Goal: Transaction & Acquisition: Subscribe to service/newsletter

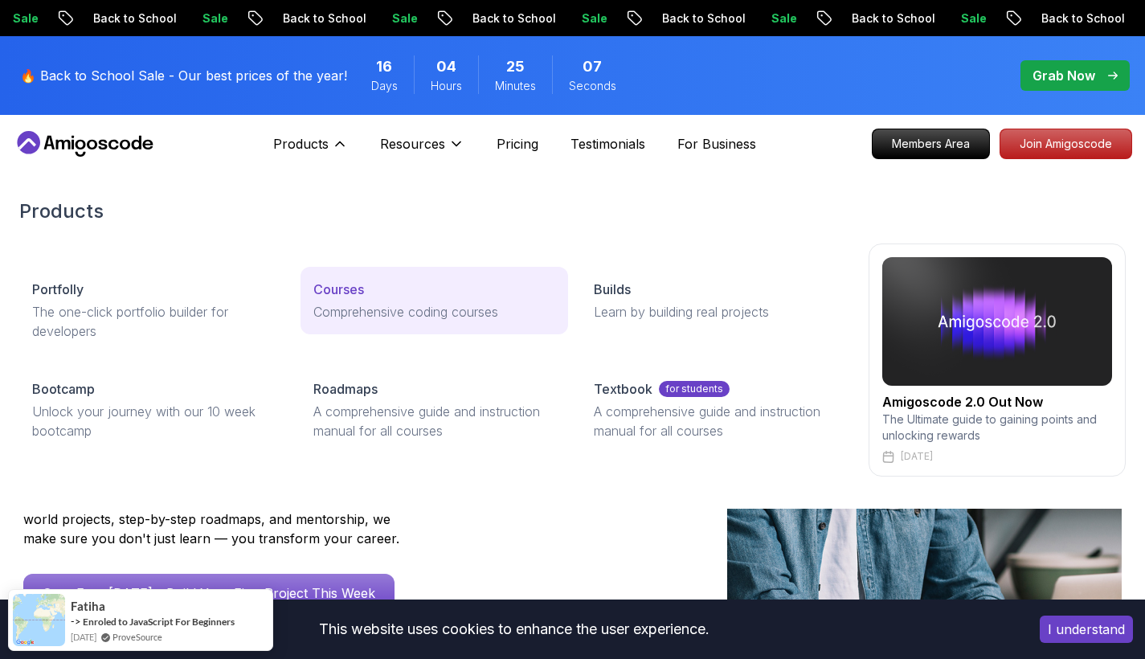
click at [335, 292] on p "Courses" at bounding box center [338, 289] width 51 height 19
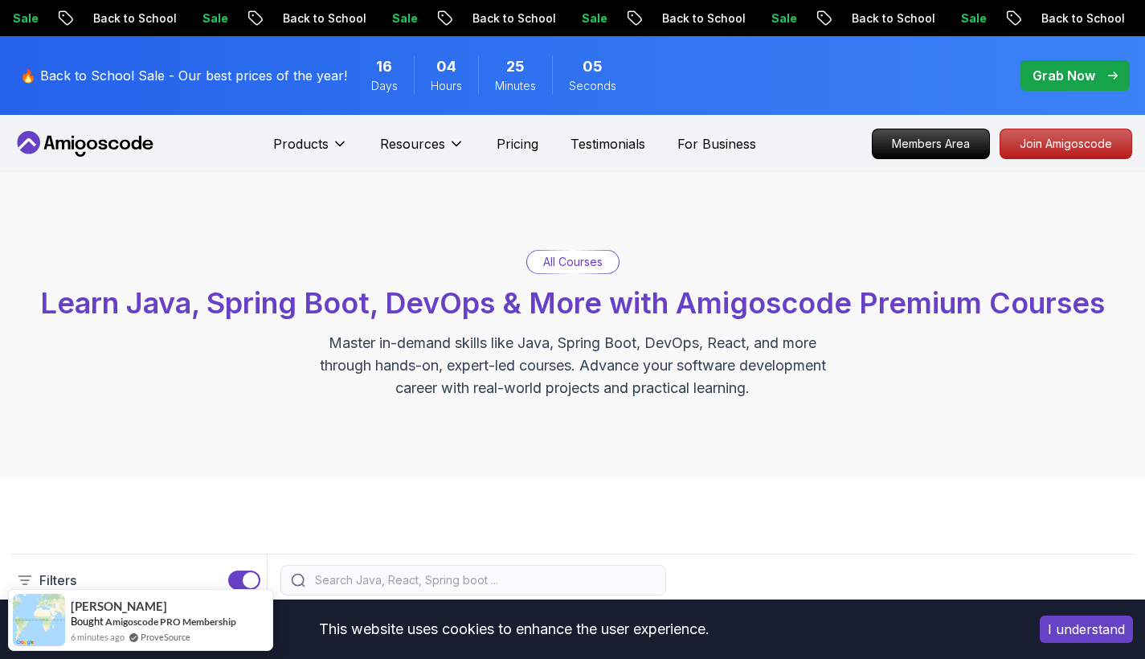
click at [590, 260] on p "All Courses" at bounding box center [572, 262] width 59 height 16
click at [574, 260] on p "All Courses" at bounding box center [572, 262] width 59 height 16
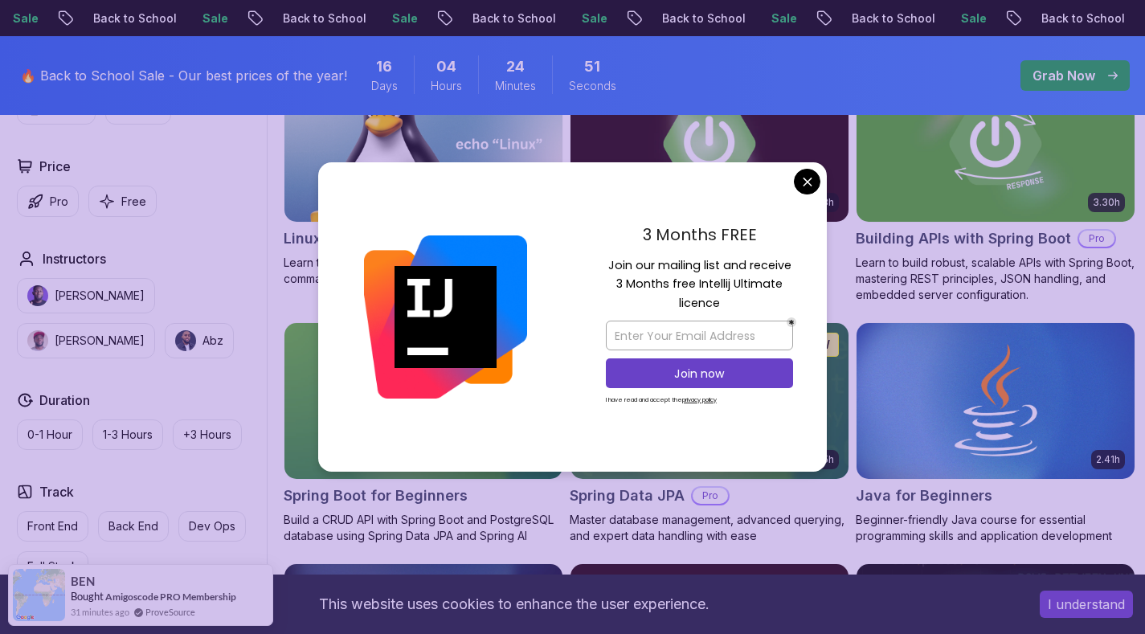
scroll to position [2500, 0]
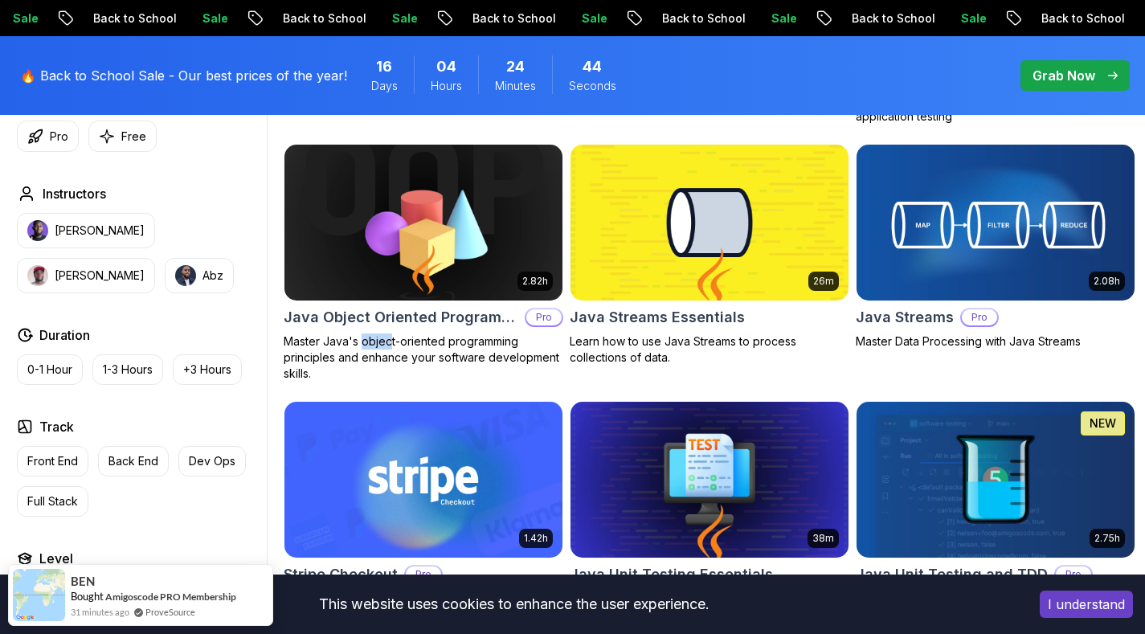
click at [412, 299] on img at bounding box center [423, 222] width 292 height 163
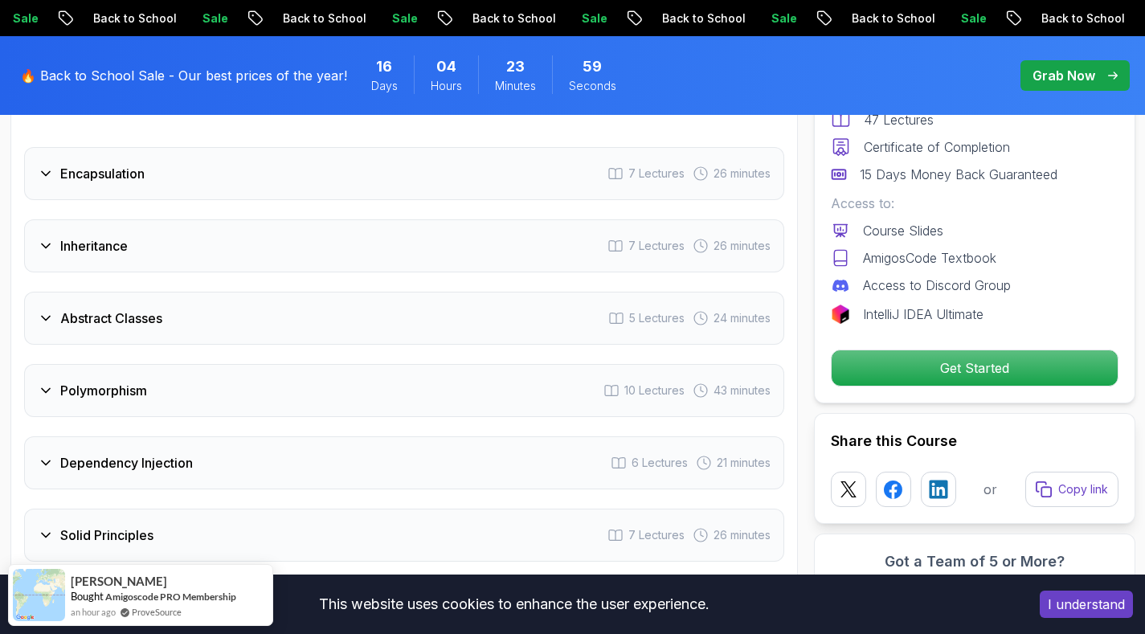
scroll to position [2315, 0]
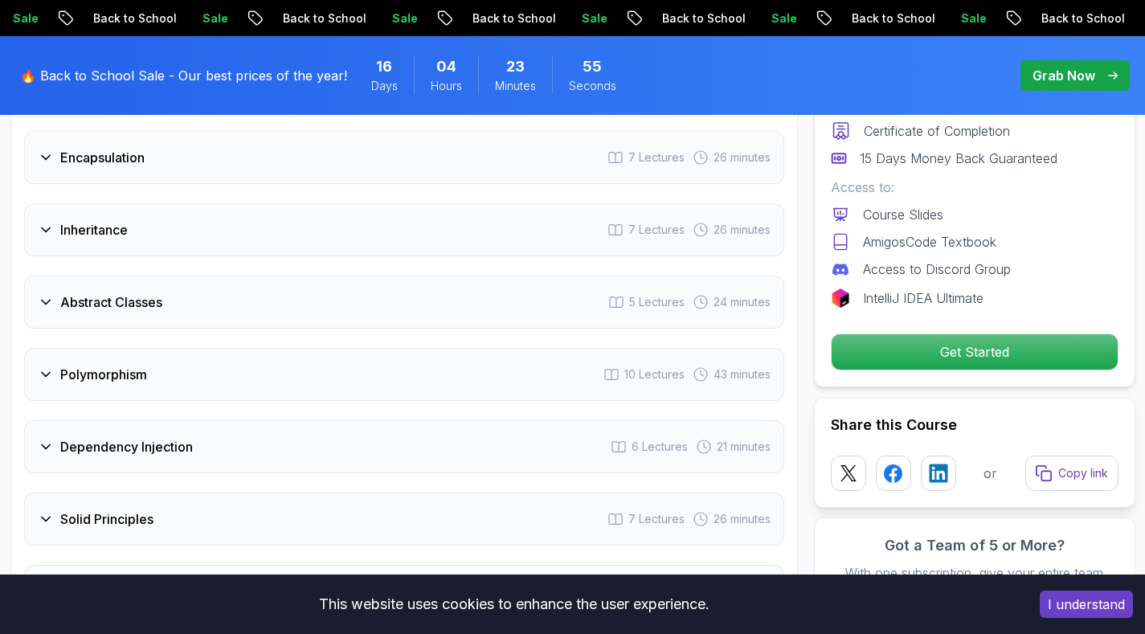
click at [48, 228] on icon at bounding box center [46, 230] width 8 height 4
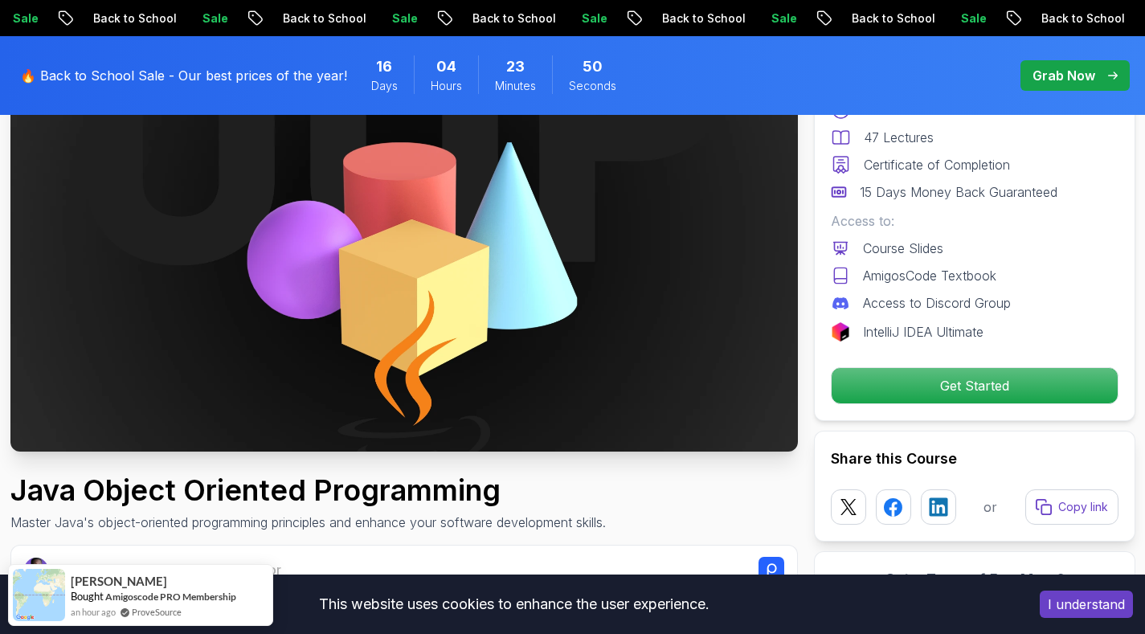
scroll to position [189, 0]
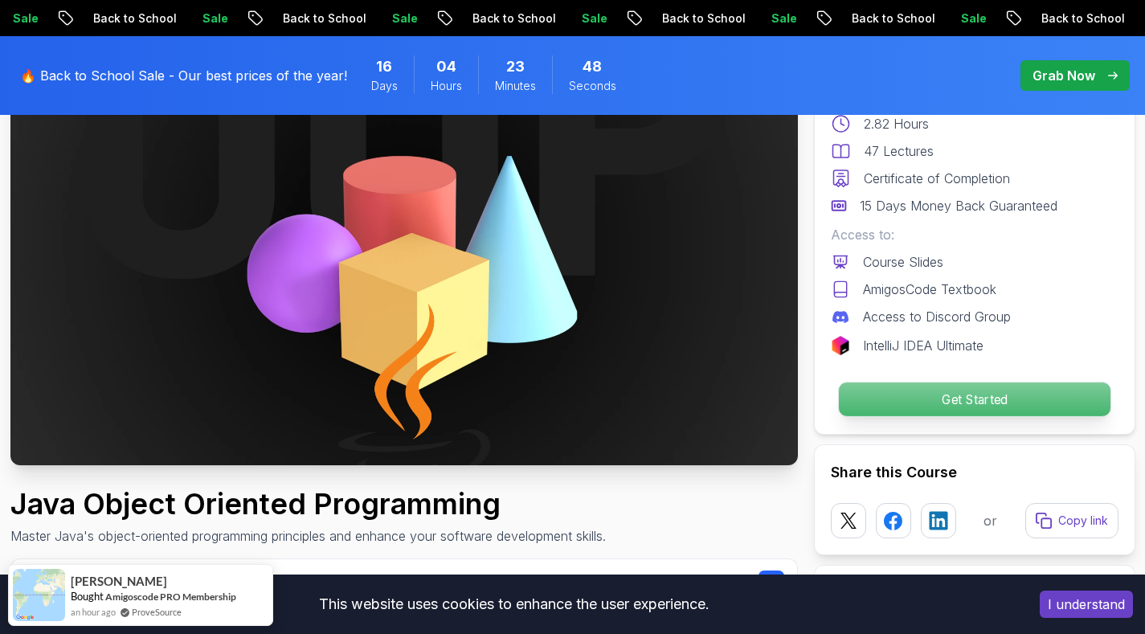
click at [897, 391] on p "Get Started" at bounding box center [974, 400] width 272 height 34
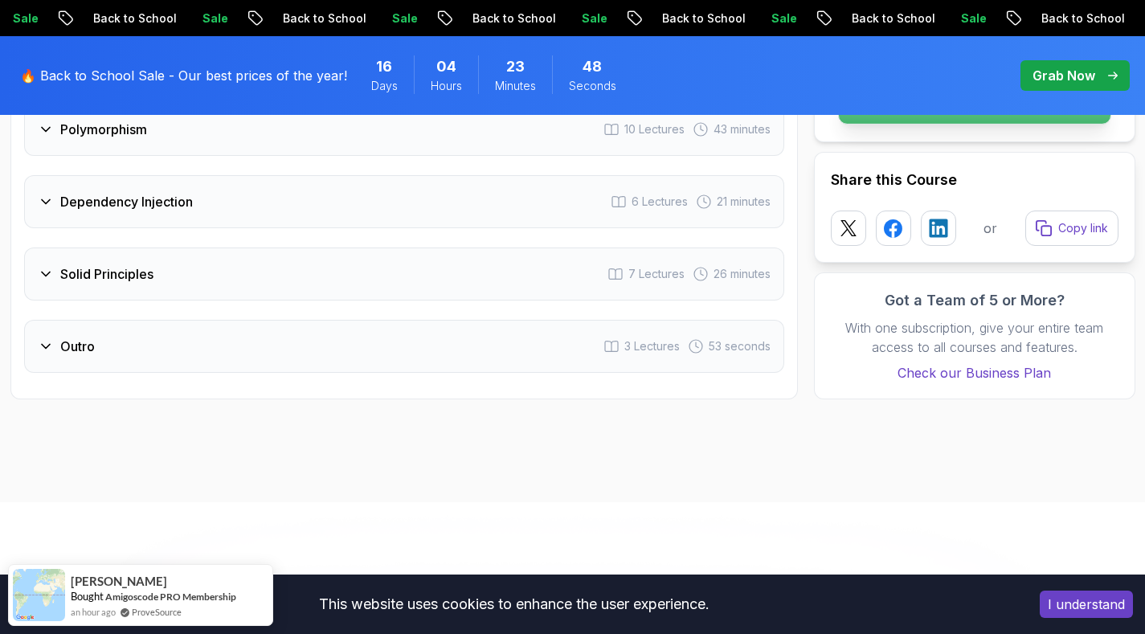
scroll to position [3214, 0]
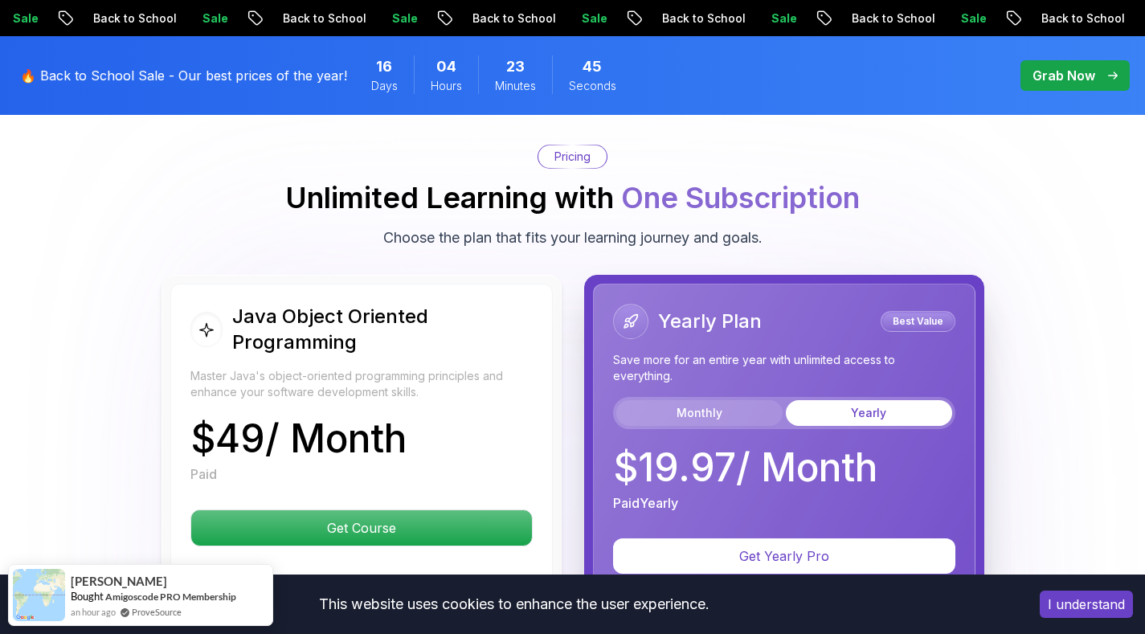
click at [683, 400] on button "Monthly" at bounding box center [699, 413] width 166 height 26
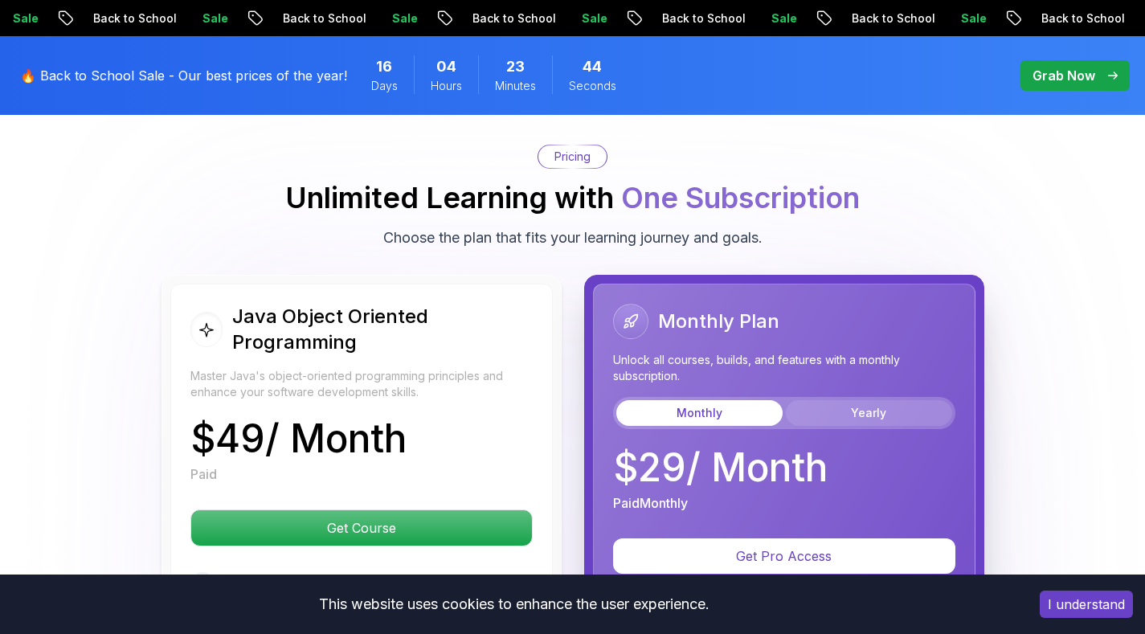
click at [893, 400] on button "Yearly" at bounding box center [869, 413] width 166 height 26
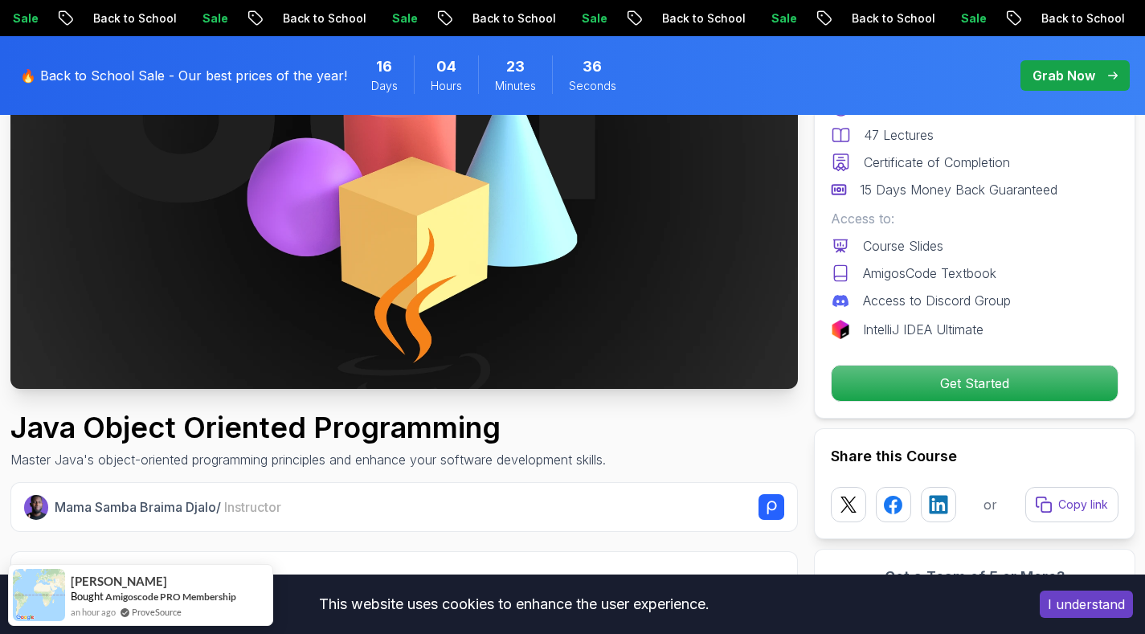
scroll to position [199, 0]
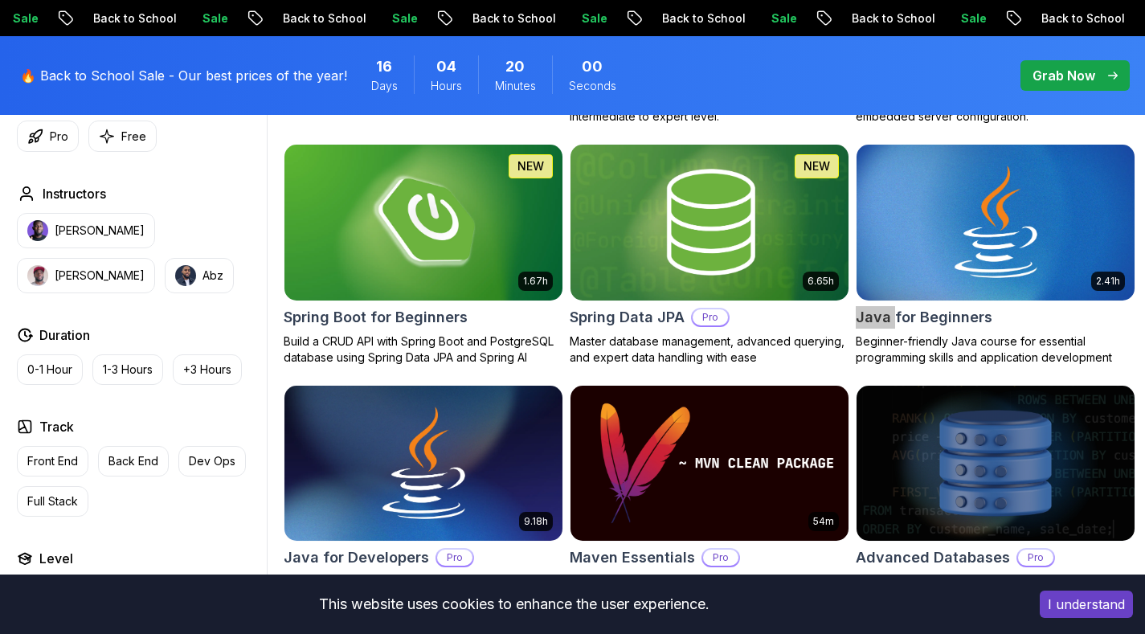
scroll to position [2500, 0]
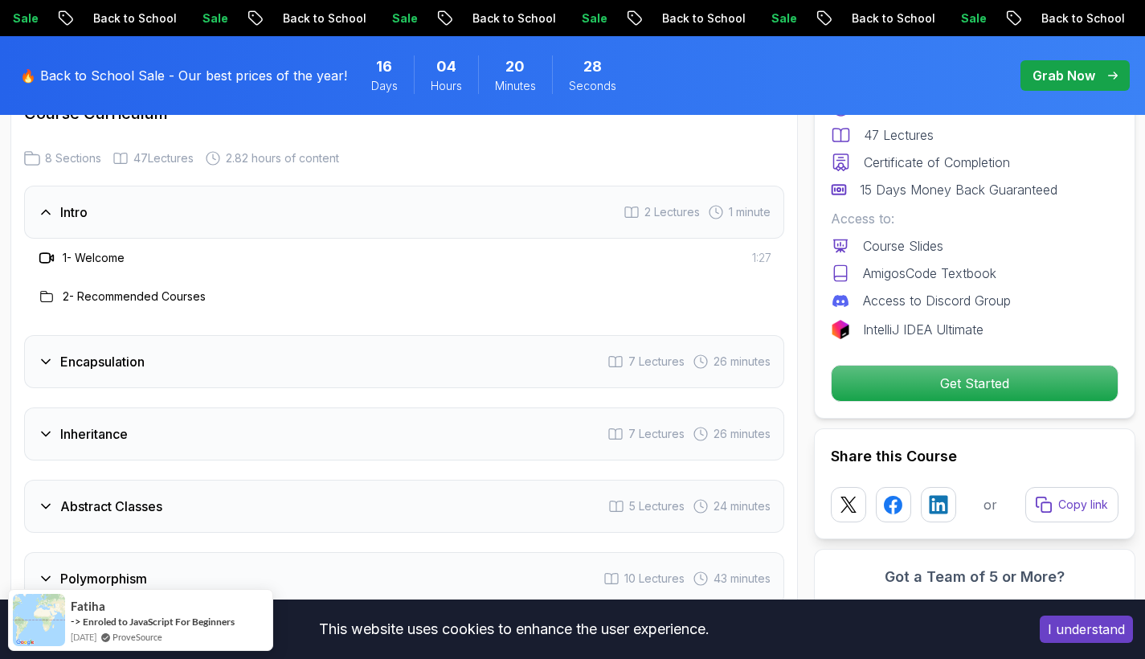
scroll to position [2250, 0]
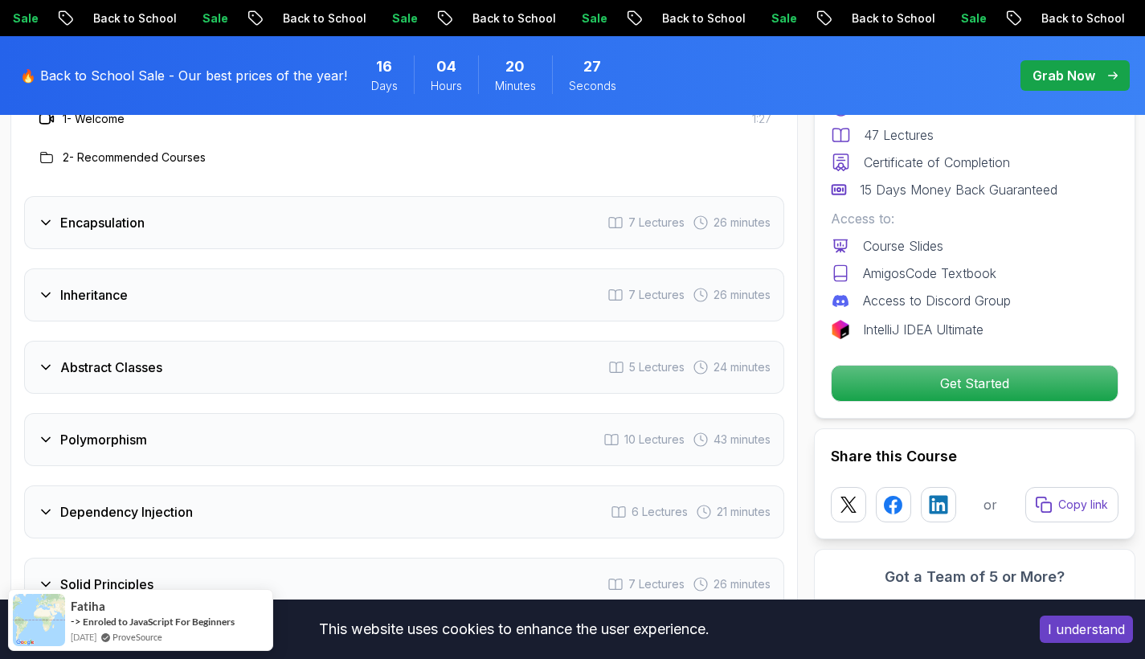
click at [52, 215] on icon at bounding box center [46, 223] width 16 height 16
